Goal: Transaction & Acquisition: Purchase product/service

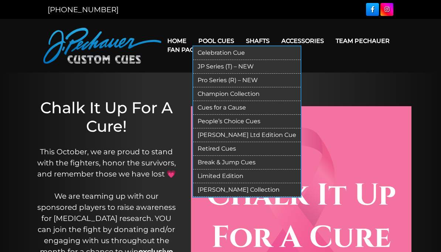
click at [272, 81] on link "Pro Series (R) – NEW" at bounding box center [247, 81] width 108 height 14
click at [205, 66] on link "JP Series (T) – NEW" at bounding box center [247, 67] width 108 height 14
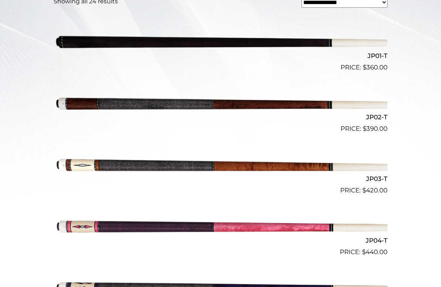
scroll to position [288, 0]
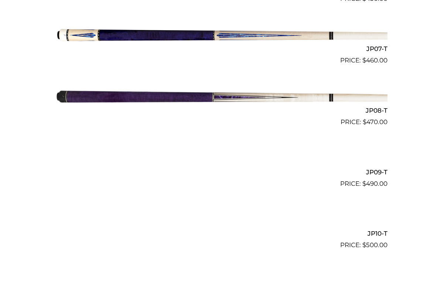
scroll to position [604, 0]
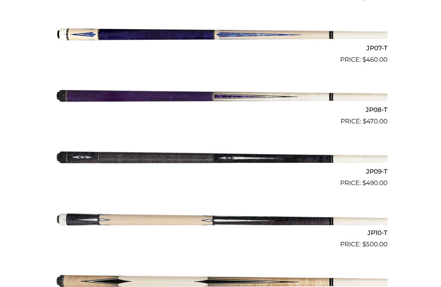
click at [72, 156] on img at bounding box center [221, 156] width 334 height 55
